Goal: Task Accomplishment & Management: Use online tool/utility

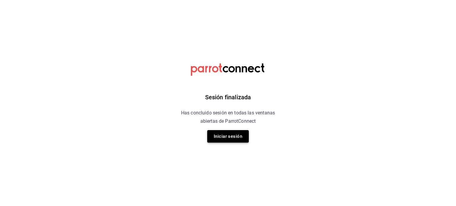
click at [232, 137] on button "Iniciar sesión" at bounding box center [228, 136] width 42 height 12
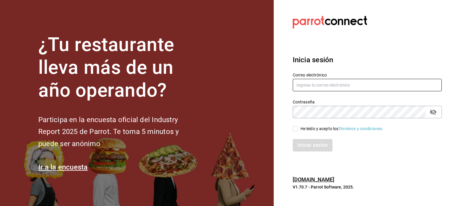
type input "makys202@gmail.com"
click at [297, 125] on div "He leído y acepto los Términos y condiciones." at bounding box center [363, 125] width 156 height 14
click at [297, 126] on input "He leído y acepto los Términos y condiciones." at bounding box center [294, 128] width 5 height 5
checkbox input "true"
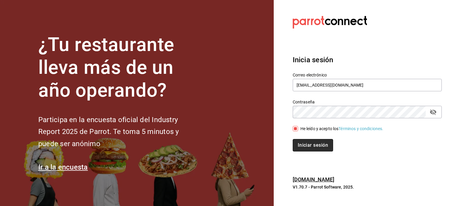
click at [310, 146] on button "Iniciar sesión" at bounding box center [312, 145] width 40 height 12
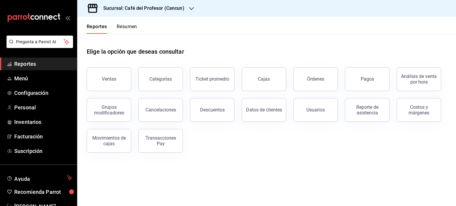
click at [132, 26] on button "Resumen" at bounding box center [127, 29] width 20 height 10
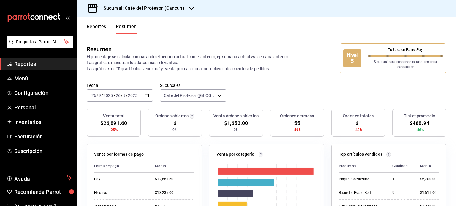
click at [189, 10] on icon "button" at bounding box center [191, 8] width 5 height 5
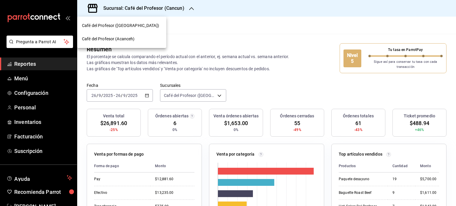
click at [139, 41] on div "Café del Profesor (Acanceh)" at bounding box center [122, 39] width 80 height 6
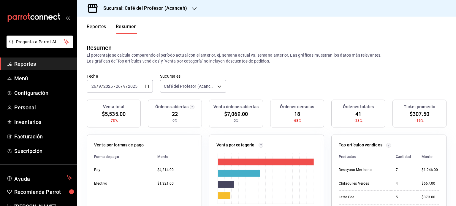
click at [192, 8] on icon "button" at bounding box center [194, 8] width 5 height 3
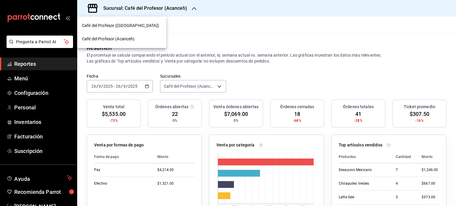
click at [143, 26] on div "Café del Profesor ([GEOGRAPHIC_DATA])" at bounding box center [122, 26] width 80 height 6
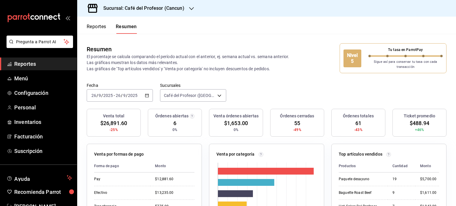
click at [189, 9] on icon "button" at bounding box center [191, 8] width 5 height 5
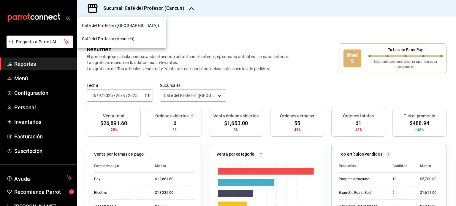
click at [134, 38] on span "Café del Profesor (Acanceh)" at bounding box center [108, 39] width 53 height 6
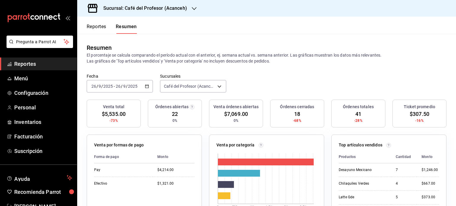
click at [190, 6] on div "Sucursal: Café del Profesor (Acanceh)" at bounding box center [140, 8] width 117 height 17
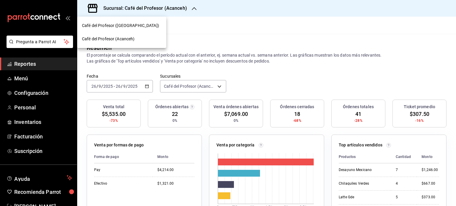
click at [30, 77] on div at bounding box center [228, 103] width 456 height 206
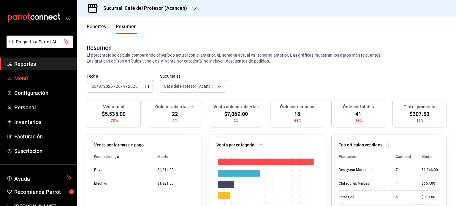
click at [29, 78] on span "Menú" at bounding box center [43, 78] width 58 height 8
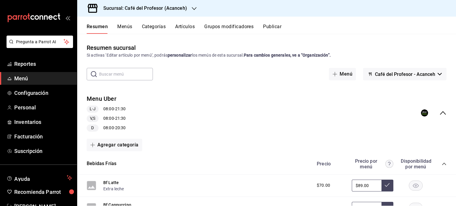
click at [192, 7] on icon "button" at bounding box center [194, 8] width 5 height 5
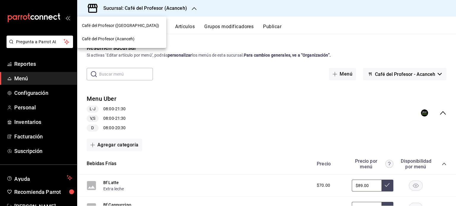
click at [131, 38] on span "Café del Profesor (Acanceh)" at bounding box center [108, 39] width 53 height 6
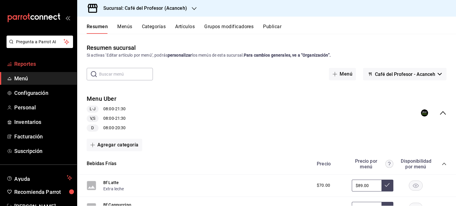
click at [34, 63] on span "Reportes" at bounding box center [43, 64] width 58 height 8
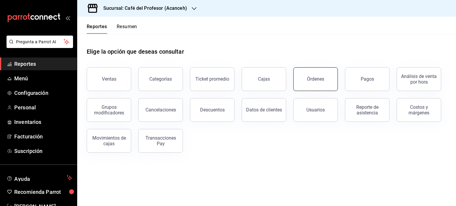
click at [312, 88] on button "Órdenes" at bounding box center [315, 79] width 44 height 24
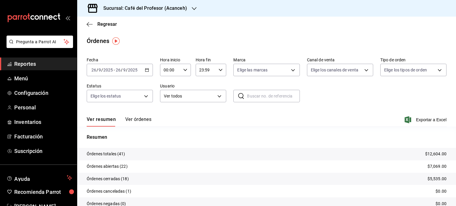
click at [146, 118] on button "Ver órdenes" at bounding box center [138, 122] width 26 height 10
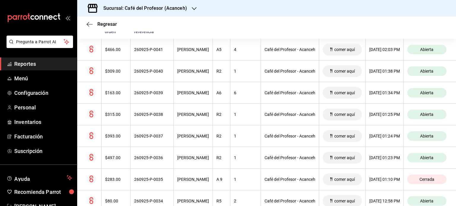
scroll to position [119, 0]
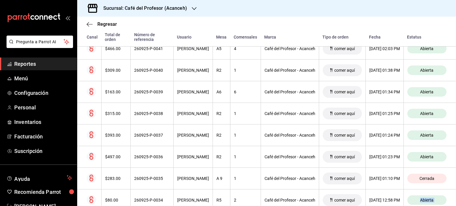
click at [452, 203] on div "Regresar Órdenes Fecha 2025-09-26 26 / 9 / 2025 - 2025-09-26 26 / 9 / 2025 Hora…" at bounding box center [266, 112] width 379 height 190
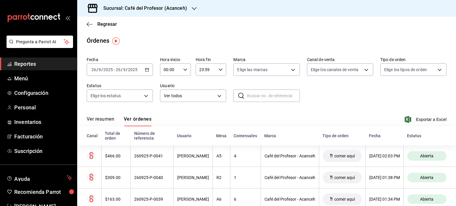
scroll to position [0, 0]
click at [87, 25] on icon "button" at bounding box center [90, 24] width 6 height 5
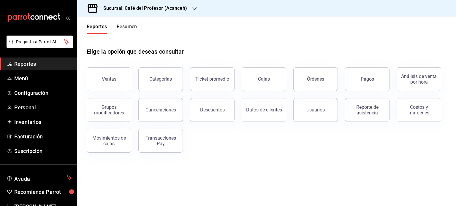
click at [126, 26] on button "Resumen" at bounding box center [127, 29] width 20 height 10
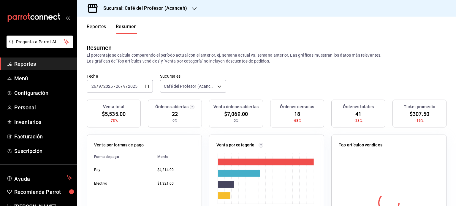
click at [193, 10] on icon "button" at bounding box center [194, 8] width 5 height 5
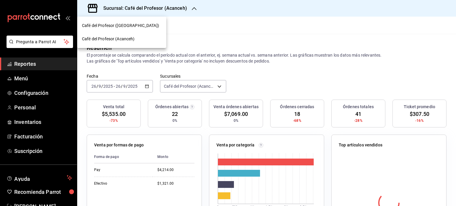
click at [157, 26] on div "Café del Profesor ([GEOGRAPHIC_DATA])" at bounding box center [122, 26] width 80 height 6
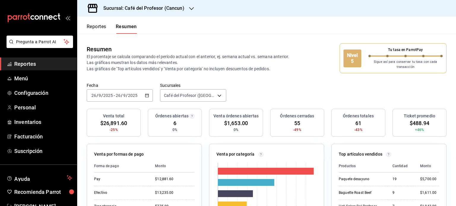
click at [145, 95] on \(Stroke\) "button" at bounding box center [146, 95] width 3 height 0
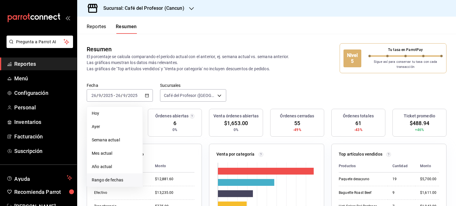
click at [125, 179] on span "Rango de fechas" at bounding box center [115, 180] width 46 height 6
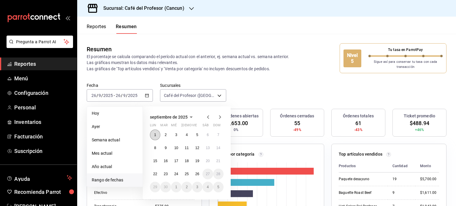
click at [155, 134] on abbr "1" at bounding box center [155, 135] width 2 height 4
click at [194, 173] on button "26" at bounding box center [197, 174] width 10 height 11
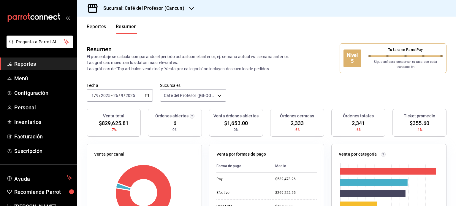
click at [190, 7] on icon "button" at bounding box center [191, 8] width 5 height 5
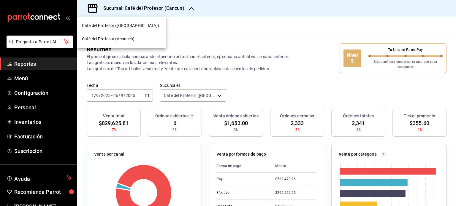
click at [144, 42] on div "Café del Profesor (Acanceh)" at bounding box center [122, 39] width 80 height 6
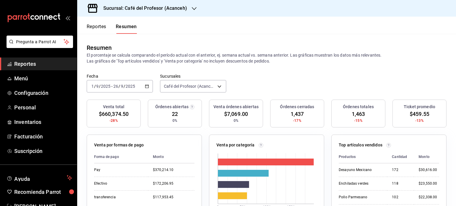
click at [192, 7] on icon "button" at bounding box center [194, 8] width 5 height 5
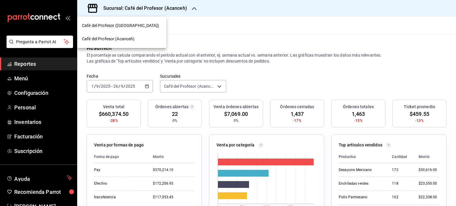
click at [130, 41] on span "Café del Profesor (Acanceh)" at bounding box center [108, 39] width 53 height 6
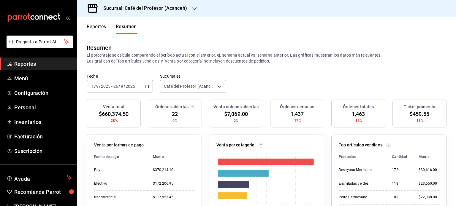
click at [192, 9] on icon "button" at bounding box center [194, 8] width 5 height 5
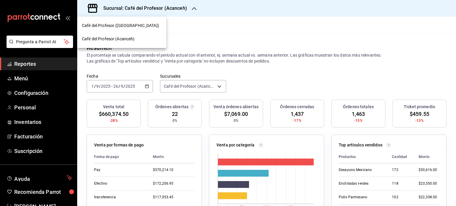
click at [155, 24] on div "Café del Profesor ([GEOGRAPHIC_DATA])" at bounding box center [122, 26] width 80 height 6
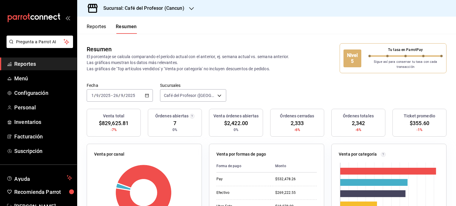
click at [146, 96] on icon "button" at bounding box center [147, 95] width 4 height 4
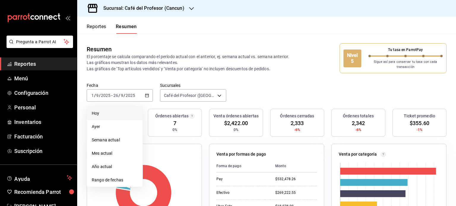
click at [107, 111] on span "Hoy" at bounding box center [115, 113] width 46 height 6
